Goal: Browse casually: Explore the website without a specific task or goal

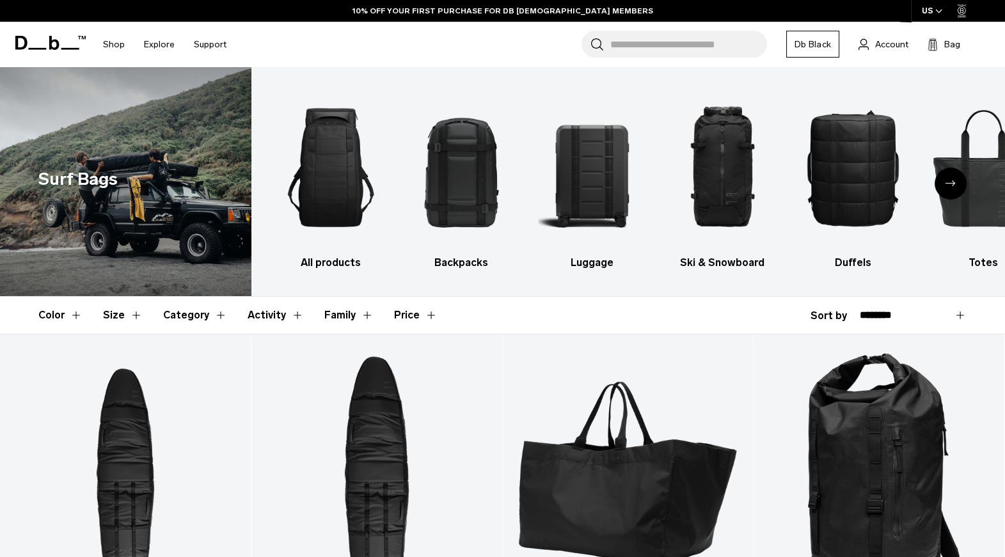
click at [167, 189] on img at bounding box center [125, 181] width 251 height 229
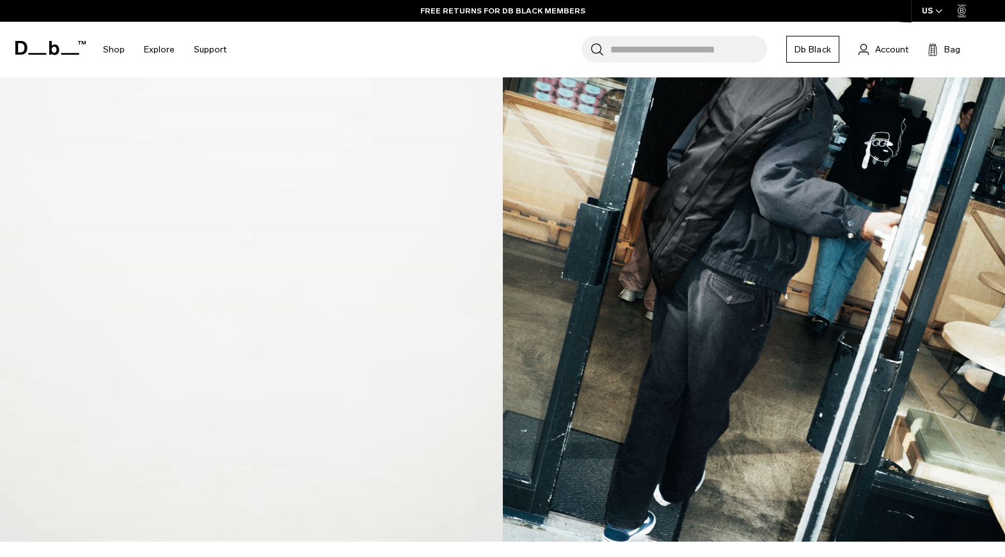
scroll to position [2954, 0]
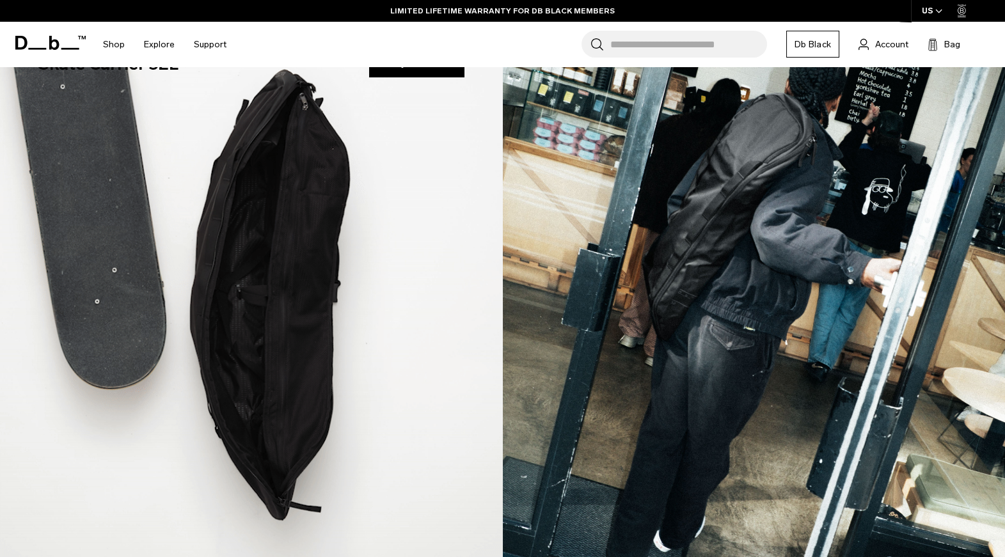
click at [713, 246] on img at bounding box center [754, 300] width 503 height 576
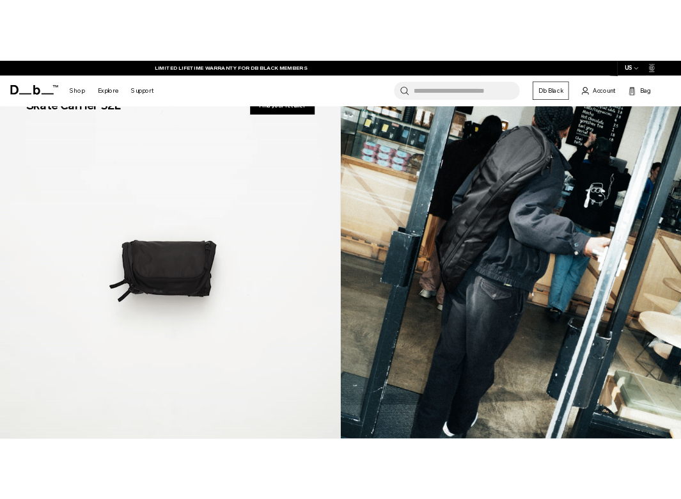
scroll to position [2350, 0]
